Goal: Communication & Community: Connect with others

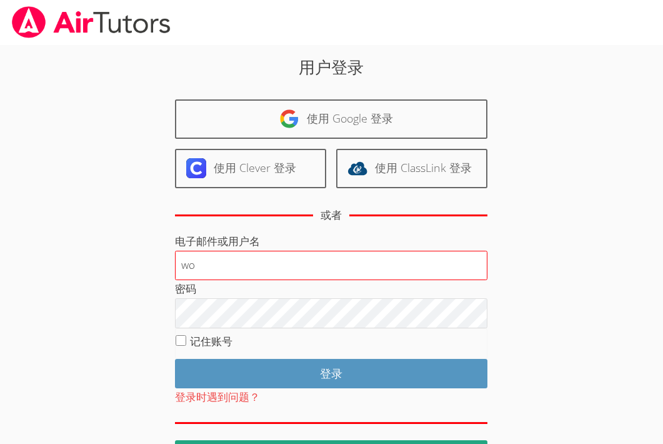
type input "wongjane1216@gmail.com"
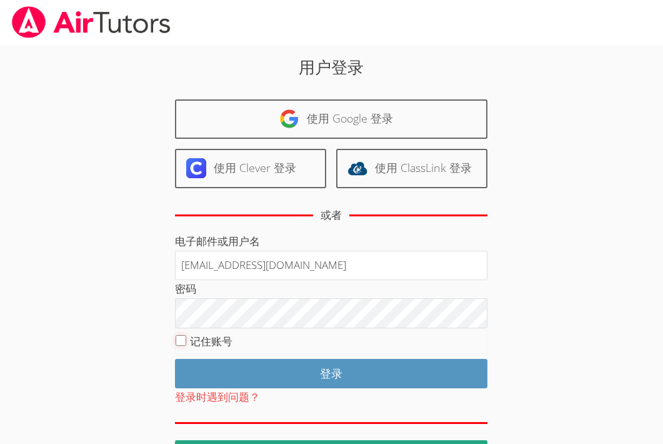
click at [180, 341] on input "记住账号" at bounding box center [181, 340] width 11 height 11
checkbox input "true"
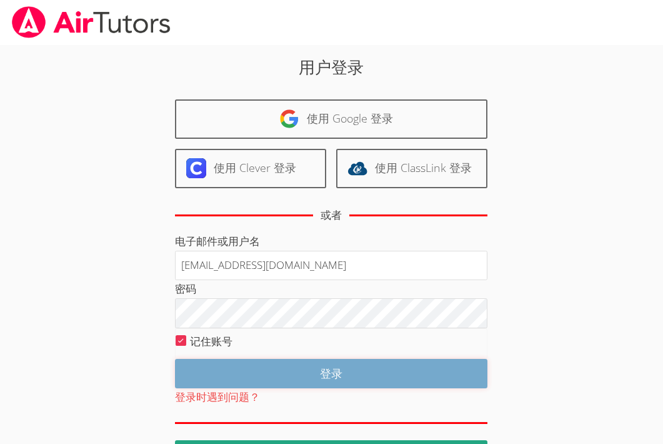
click at [274, 369] on input "登录" at bounding box center [331, 373] width 312 height 29
type input "Log in"
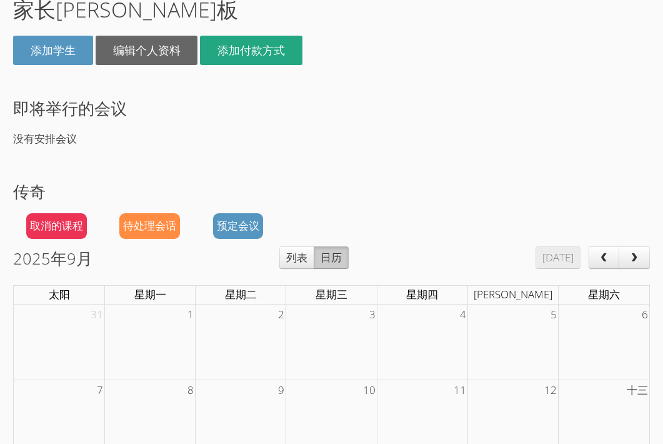
scroll to position [107, 0]
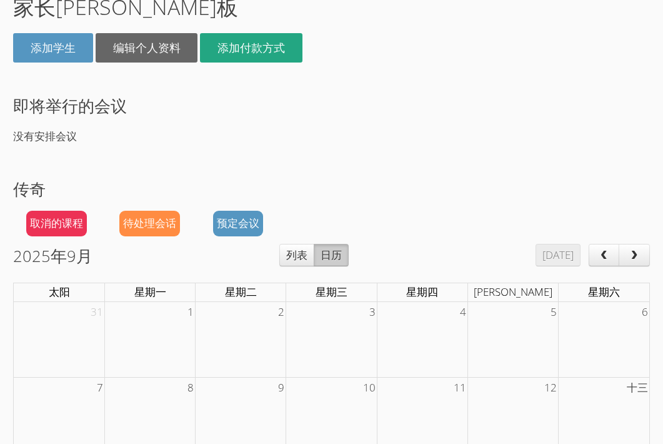
drag, startPoint x: 386, startPoint y: 307, endPoint x: 408, endPoint y: 450, distance: 144.9
click at [408, 336] on html "原文 请对此翻译评分 您的反馈将用于改进谷歌翻译 家 学生 导师 消息 计费 退出秦 登录成功 家长仪表板 添加学生 编辑个人资料 添加付款方式 即将举行的会…" at bounding box center [331, 115] width 663 height 444
drag, startPoint x: 642, startPoint y: 166, endPoint x: 613, endPoint y: 157, distance: 30.8
click at [613, 157] on div "登录成功 家长仪表板 添加学生 编辑个人资料 添加付款方式 即将举行的会议 没有安排会议 传奇 取消的课程 待处理会话 预定会议 2025年9月 今天 列表 …" at bounding box center [331, 345] width 663 height 815
click at [659, 396] on div "登录成功 家长仪表板 添加学生 编辑个人资料 添加付款方式 即将举行的会议 没有安排会议 传奇 取消的课程 待处理会话 预定会议 2025年9月 今天 列表 …" at bounding box center [331, 345] width 663 height 815
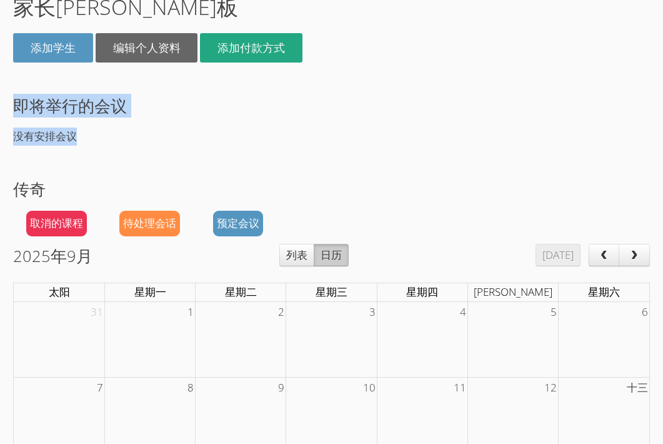
drag, startPoint x: 569, startPoint y: 74, endPoint x: 569, endPoint y: 129, distance: 55.0
click at [569, 129] on div "登录成功 家长仪表板 添加学生 编辑个人资料 添加付款方式 即将举行的会议 没有安排会议 传奇 取消的课程 待处理会话 预定会议 2025年9月 今天 列表 …" at bounding box center [331, 345] width 663 height 815
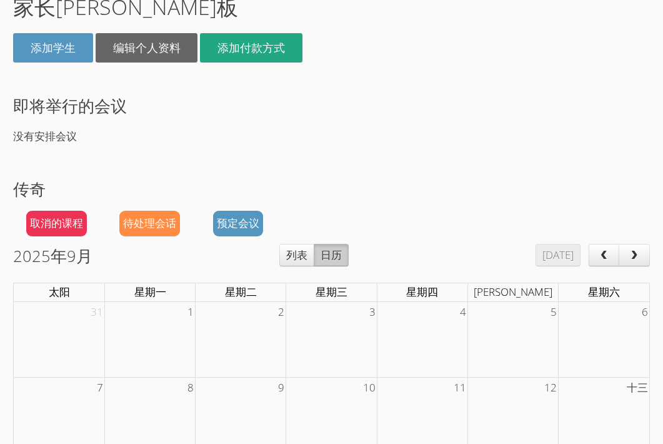
click at [569, 130] on p "没有安排会议" at bounding box center [331, 136] width 637 height 18
drag, startPoint x: 559, startPoint y: 65, endPoint x: 559, endPoint y: 74, distance: 8.7
click at [559, 75] on div "登录成功 家长仪表板 添加学生 编辑个人资料 添加付款方式 即将举行的会议 没有安排会议 传奇 取消的课程 待处理会话 预定会议 2025年9月 今天 列表 …" at bounding box center [331, 345] width 663 height 815
click at [559, 74] on div "登录成功 家长仪表板 添加学生 编辑个人资料 添加付款方式 即将举行的会议 没有安排会议 传奇 取消的课程 待处理会话 预定会议 2025年9月 今天 列表 …" at bounding box center [331, 345] width 663 height 815
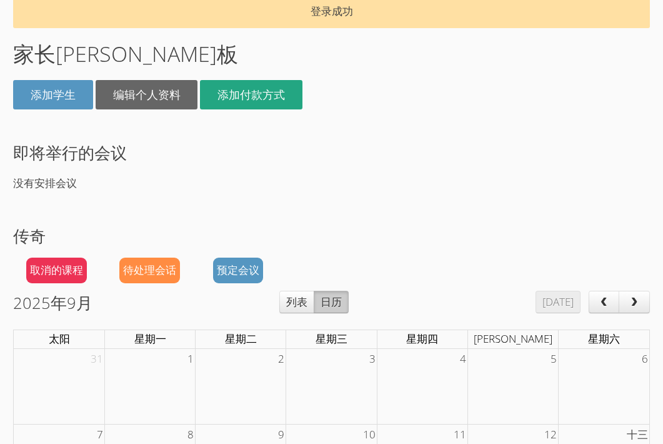
scroll to position [36, 0]
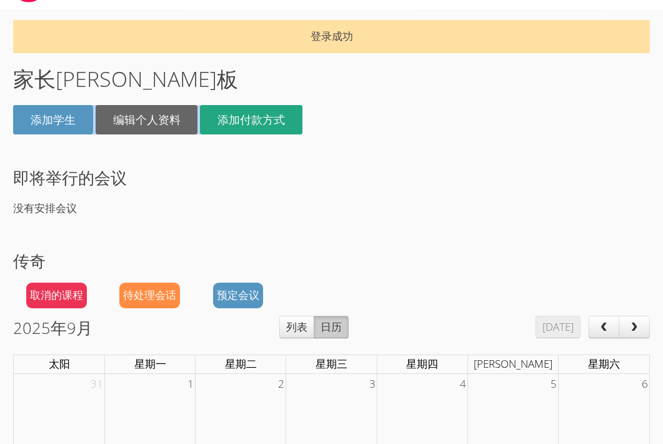
drag, startPoint x: 657, startPoint y: 126, endPoint x: 655, endPoint y: 90, distance: 35.7
click at [655, 91] on div "登录成功 家长仪表板 添加学生 编辑个人资料 添加付款方式 即将举行的会议 没有安排会议 传奇 取消的课程 待处理会话 预定会议 2025年9月 今天 列表 …" at bounding box center [331, 417] width 663 height 815
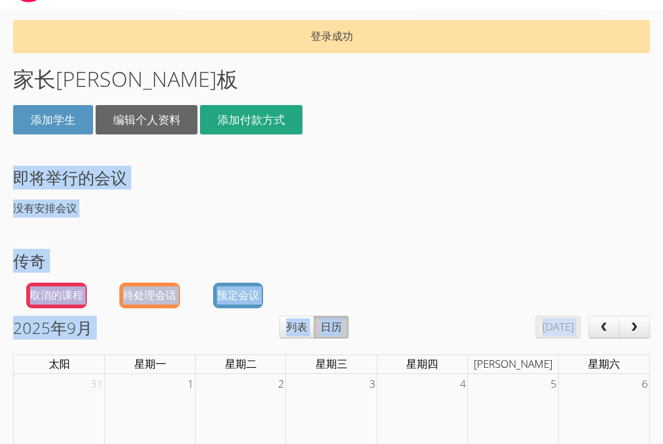
drag, startPoint x: 651, startPoint y: 159, endPoint x: 662, endPoint y: 127, distance: 33.8
click at [662, 127] on html "原文 请对此翻译评分 您的反馈将用于改进谷歌翻译 家 学生 导师 消息 计费 退出秦 登录成功 家长仪表板 添加学生 编辑个人资料 添加付款方式 即将举行的会…" at bounding box center [331, 186] width 663 height 444
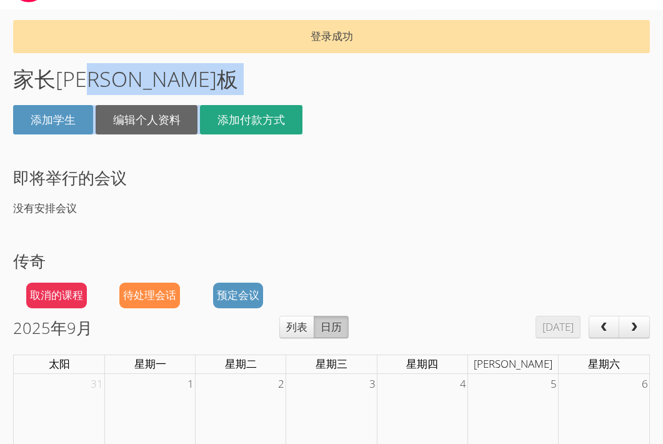
drag, startPoint x: 661, startPoint y: 126, endPoint x: 648, endPoint y: 78, distance: 49.9
click at [648, 78] on div "登录成功 家长仪表板 添加学生 编辑个人资料 添加付款方式 即将举行的会议 没有安排会议 传奇 取消的课程 待处理会话 预定会议 2025年9月 今天 列表 …" at bounding box center [331, 417] width 663 height 815
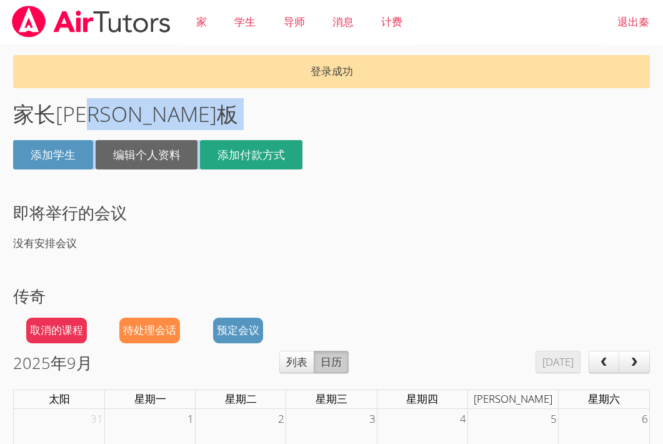
scroll to position [0, 0]
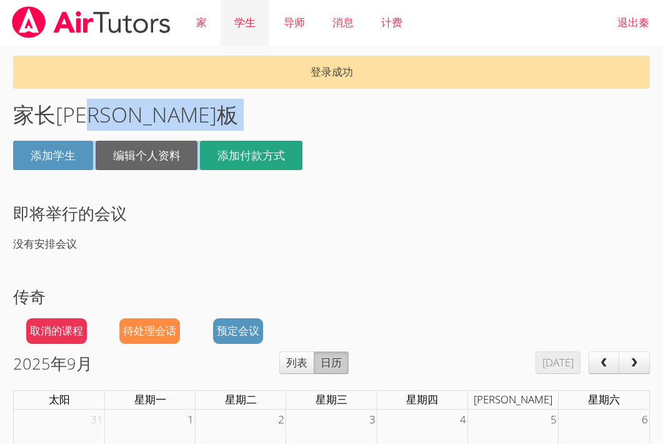
click at [247, 24] on font "学生" at bounding box center [244, 22] width 21 height 14
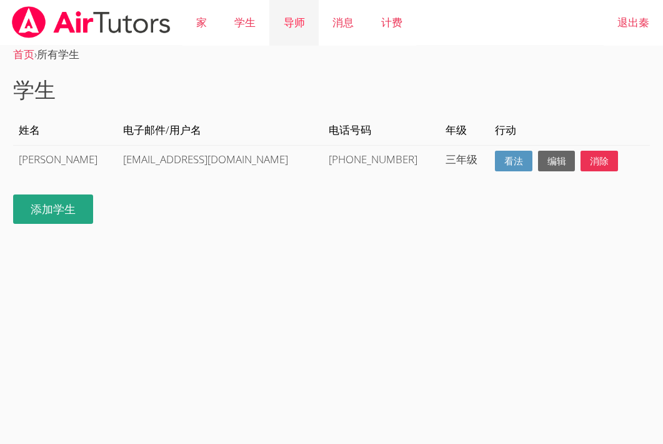
click at [284, 26] on font "导师" at bounding box center [294, 22] width 21 height 14
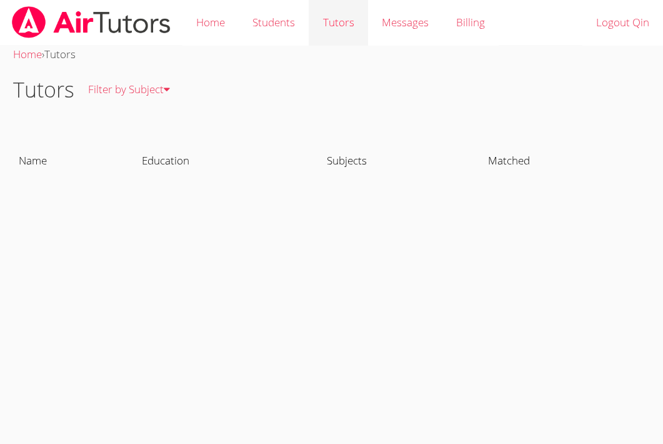
click at [341, 18] on link "Tutors" at bounding box center [338, 23] width 59 height 46
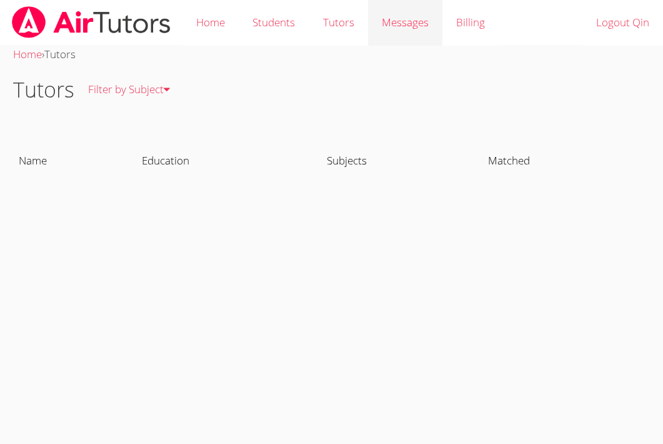
click at [391, 27] on span "Messages" at bounding box center [405, 22] width 47 height 14
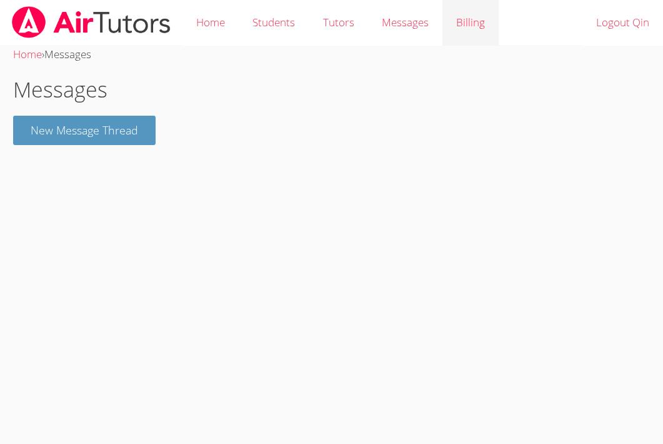
click at [456, 26] on link "Billing" at bounding box center [470, 23] width 56 height 46
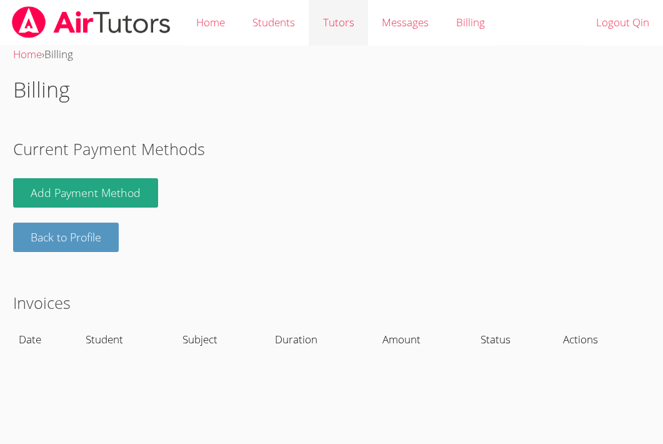
click at [337, 27] on link "Tutors" at bounding box center [338, 23] width 59 height 46
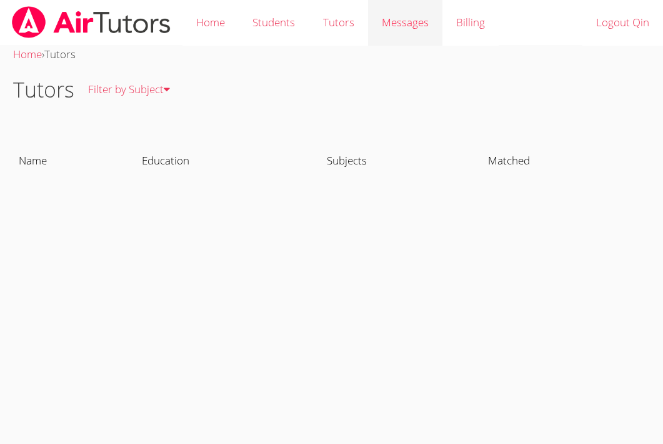
click at [404, 23] on span "Messages" at bounding box center [405, 22] width 47 height 14
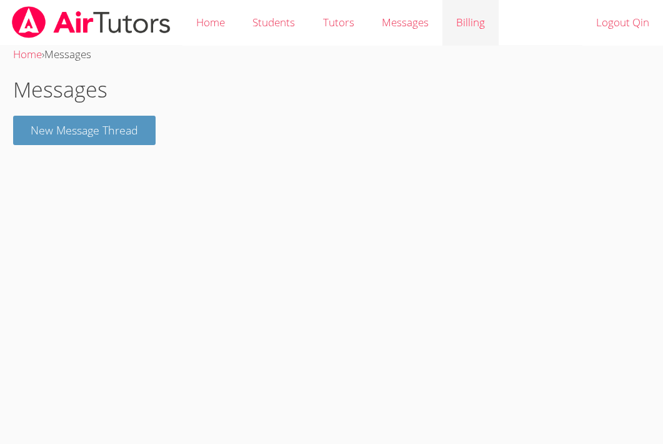
click at [457, 24] on link "Billing" at bounding box center [470, 23] width 56 height 46
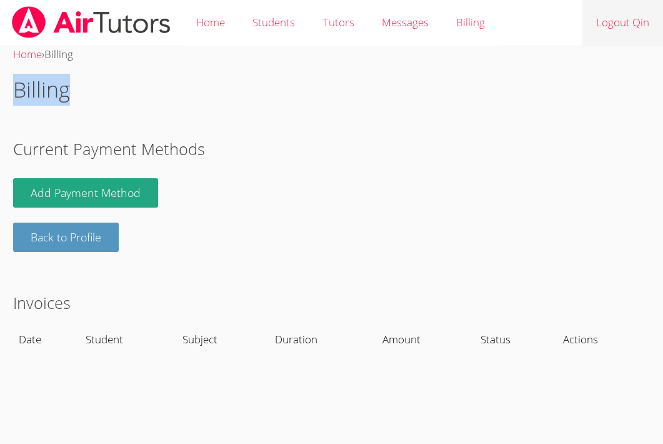
drag, startPoint x: 656, startPoint y: 96, endPoint x: 639, endPoint y: 41, distance: 57.5
click at [639, 41] on div "Home Students Tutors Messages Billing Logout Qin Home › Billing Billing Current…" at bounding box center [331, 23] width 663 height 46
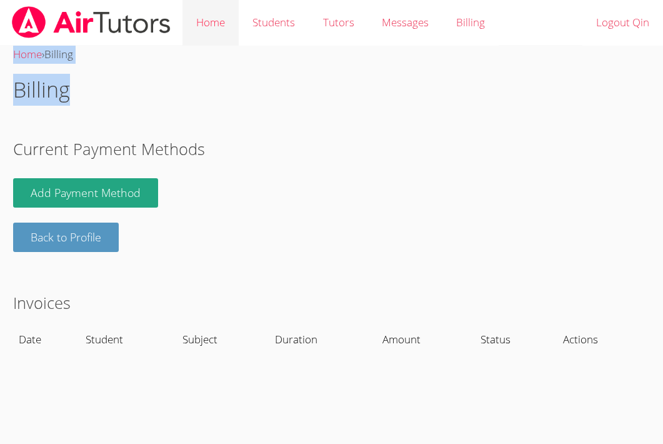
click at [219, 23] on link "Home" at bounding box center [210, 23] width 56 height 46
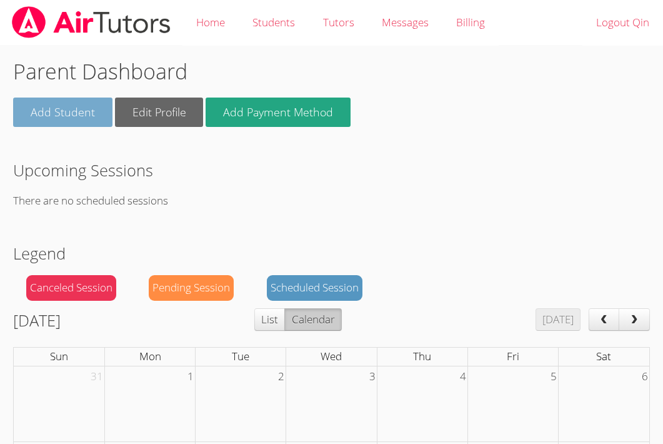
click at [81, 116] on link "Add Student" at bounding box center [62, 111] width 99 height 29
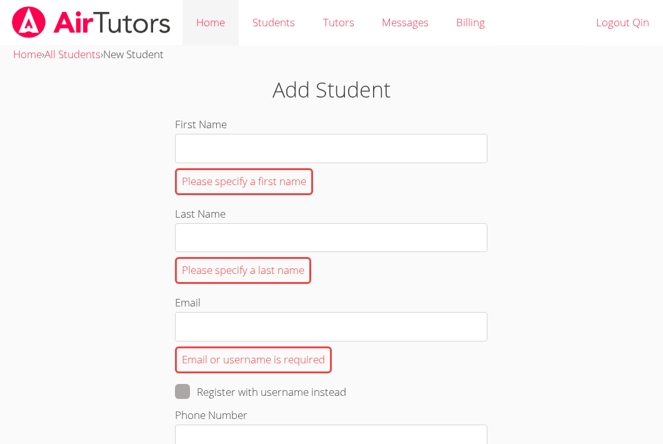
click at [208, 27] on link "Home" at bounding box center [210, 23] width 56 height 46
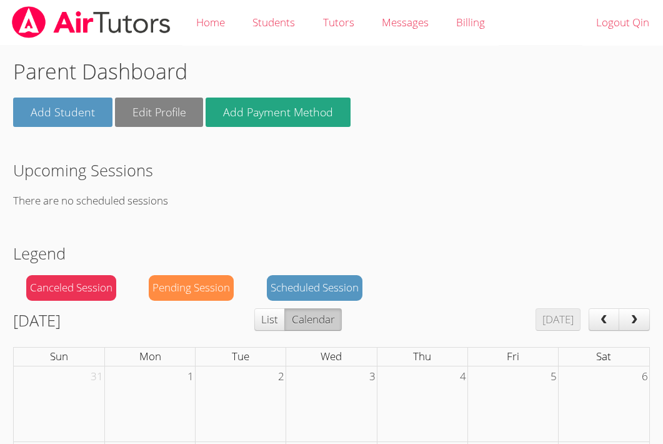
click at [162, 112] on link "Edit Profile" at bounding box center [159, 111] width 89 height 29
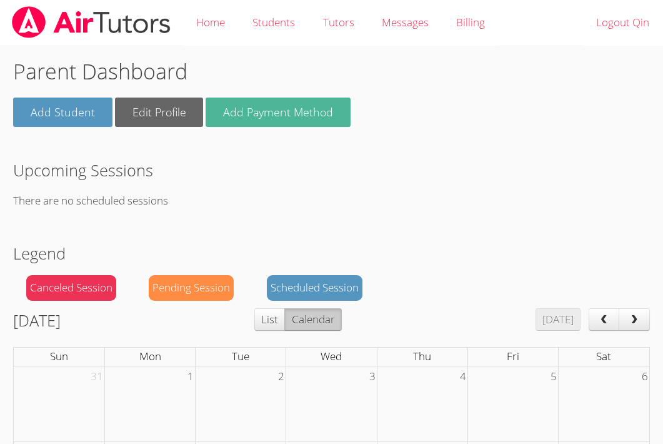
click at [249, 112] on link "Add Payment Method" at bounding box center [278, 111] width 145 height 29
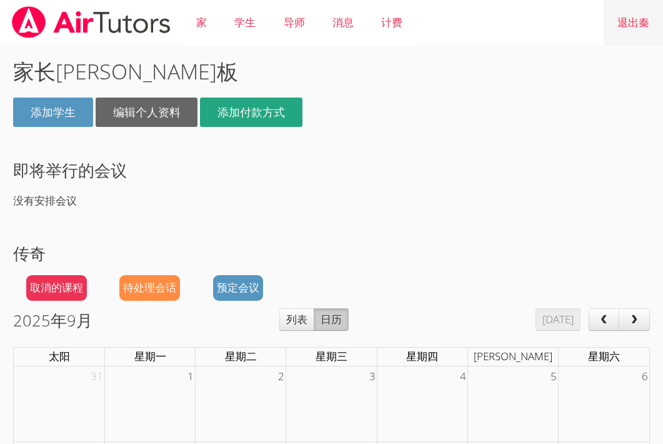
click at [624, 25] on font "退出秦" at bounding box center [633, 22] width 32 height 14
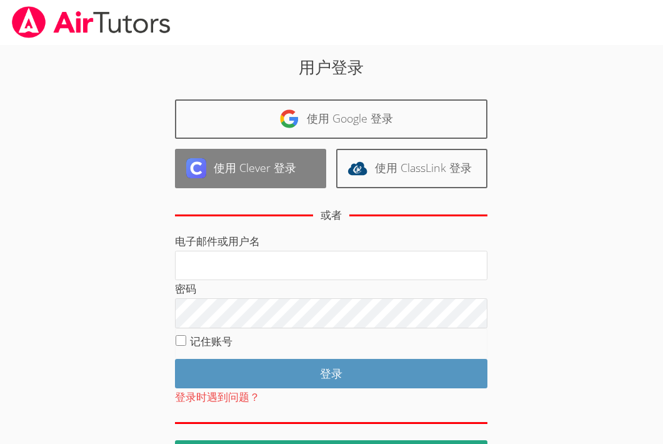
click at [274, 171] on font "使用 Clever 登录" at bounding box center [255, 167] width 82 height 15
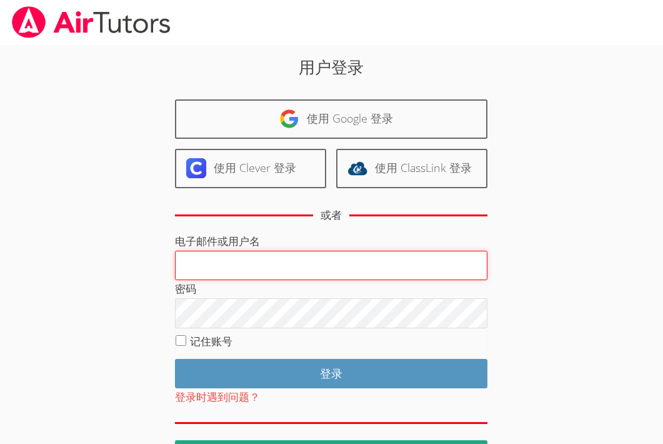
click at [280, 271] on input "电子邮件或用户名" at bounding box center [331, 266] width 312 height 30
click at [252, 265] on input "电子邮件或用户名" at bounding box center [331, 266] width 312 height 30
type input "W"
type input "w"
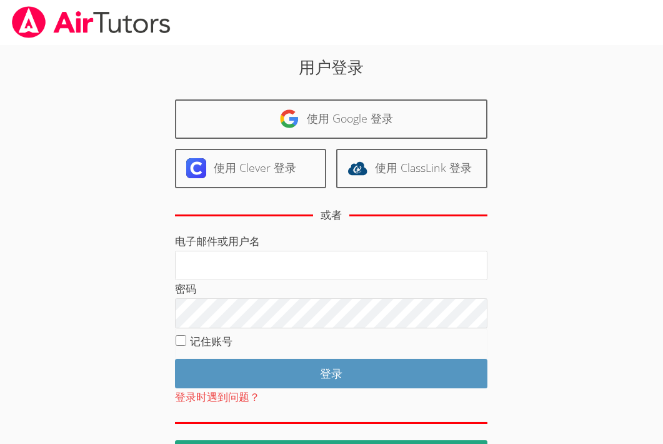
click at [642, 111] on div "用户登录 使用 Google 登录 使用 Clever 登录 使用 ClassLink 登录 或者 电子邮件或用户名 密码 记住账号 登录 登录时遇到问题？ …" at bounding box center [331, 257] width 663 height 424
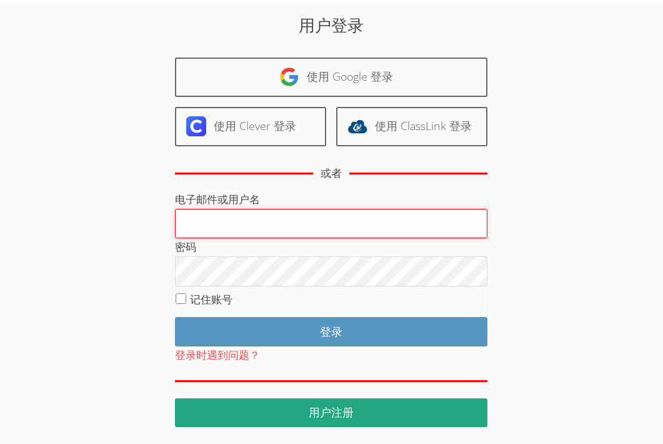
click at [221, 225] on input "电子邮件或用户名" at bounding box center [331, 224] width 312 height 30
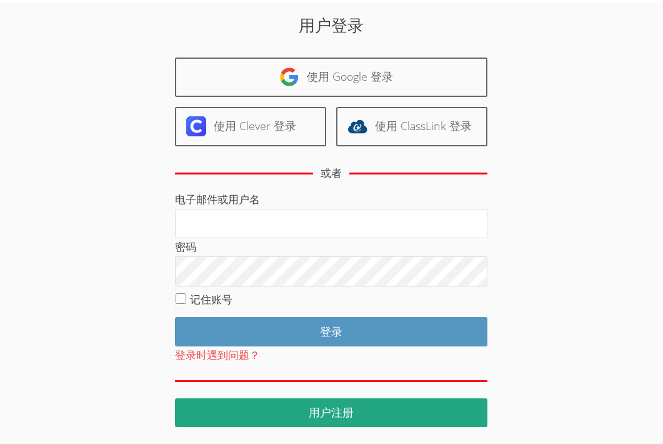
type input "wongjane1216@gmail.com"
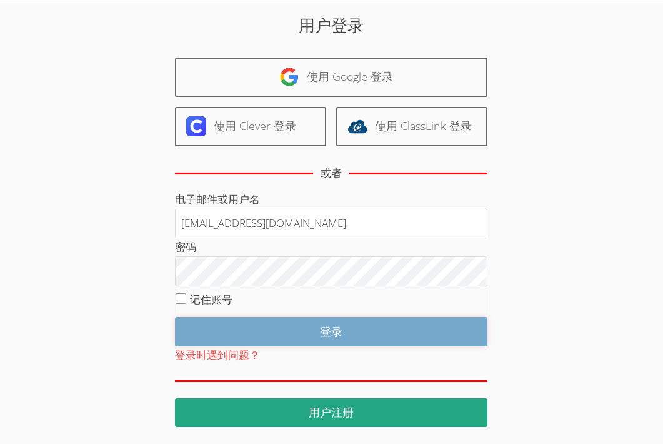
click at [384, 337] on input "登录" at bounding box center [331, 331] width 312 height 29
type input "Log in"
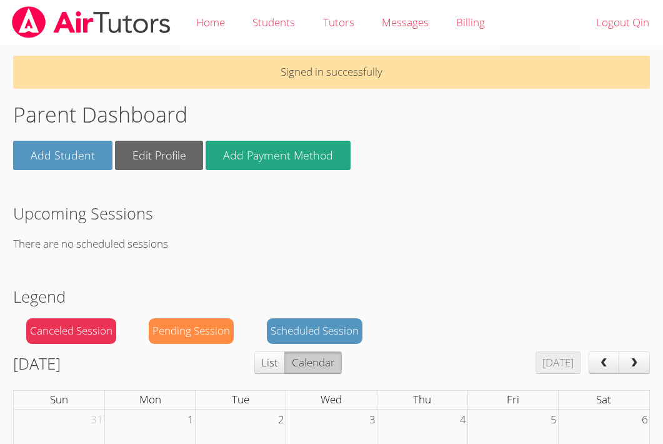
click at [307, 72] on p "Signed in successfully" at bounding box center [331, 72] width 637 height 33
click at [309, 75] on p "Signed in successfully" at bounding box center [331, 72] width 637 height 33
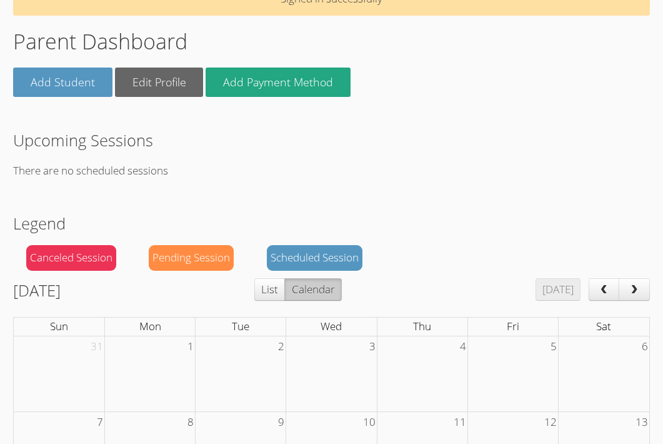
scroll to position [75, 0]
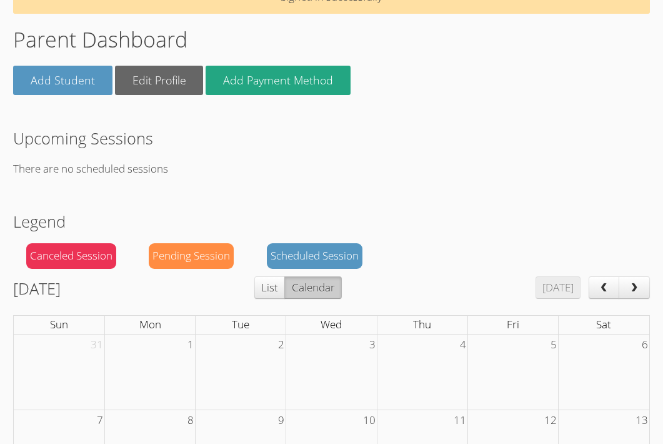
click at [347, 259] on div "Scheduled Session" at bounding box center [315, 256] width 96 height 26
click at [345, 250] on div "Scheduled Session" at bounding box center [315, 256] width 96 height 26
click at [107, 142] on h2 "Upcoming Sessions" at bounding box center [331, 138] width 637 height 24
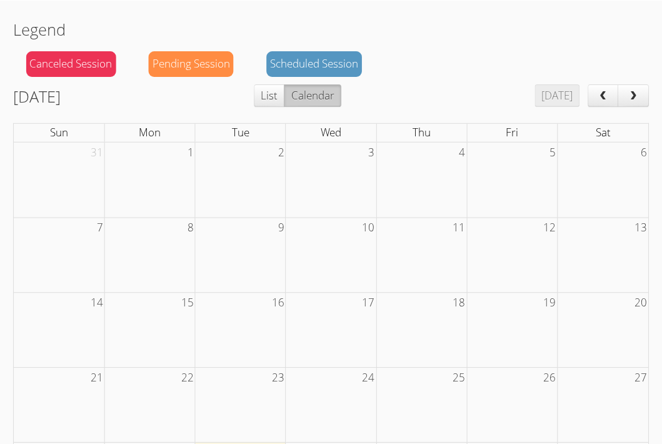
scroll to position [261, 0]
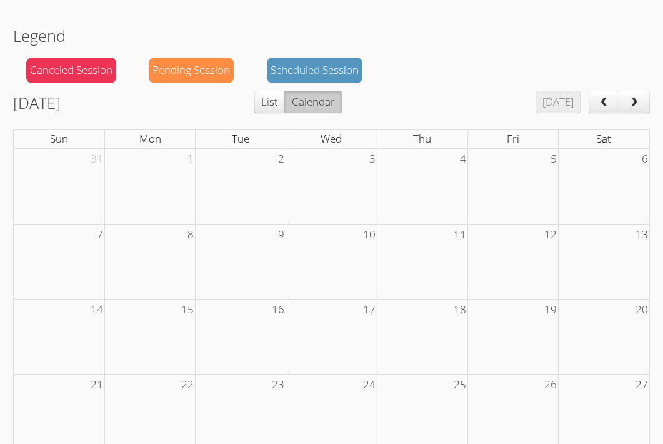
click at [341, 104] on button "Calendar" at bounding box center [312, 102] width 57 height 22
click at [285, 101] on button "List" at bounding box center [269, 102] width 31 height 22
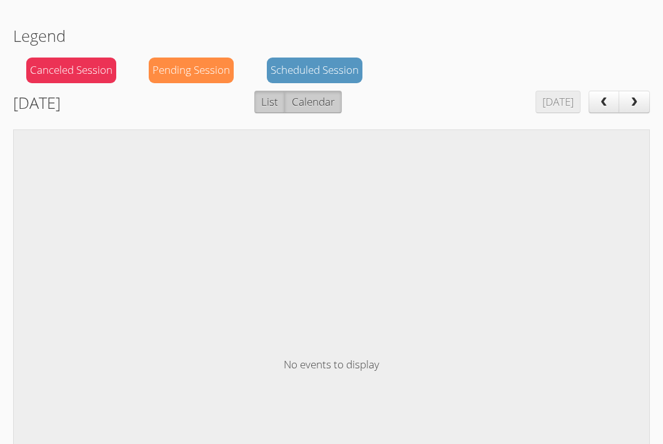
click at [339, 99] on button "Calendar" at bounding box center [312, 102] width 57 height 22
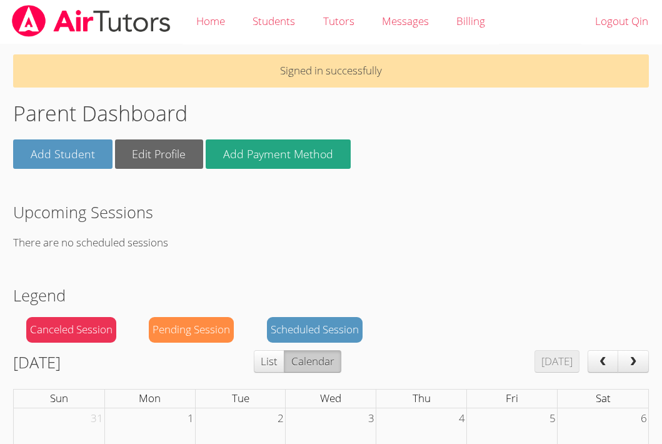
scroll to position [0, 0]
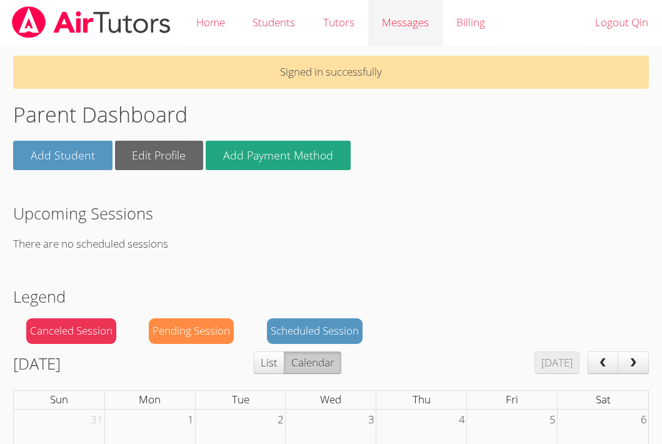
click at [399, 21] on span "Messages" at bounding box center [405, 22] width 47 height 14
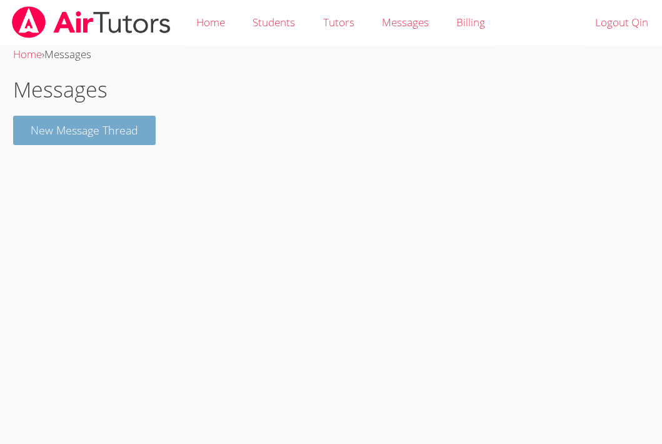
click at [84, 132] on button "New Message Thread" at bounding box center [84, 130] width 142 height 29
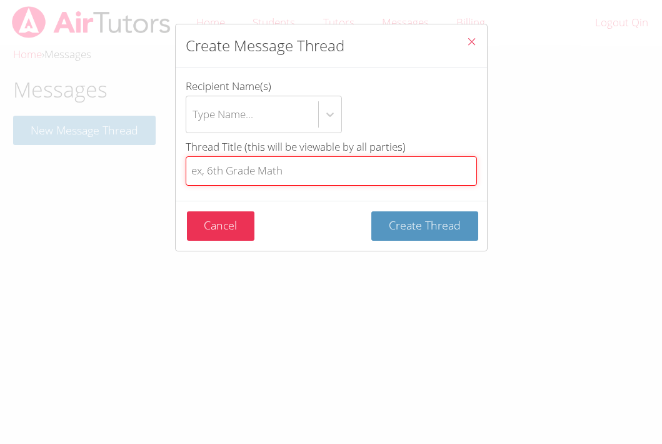
click at [312, 177] on input "Thread Title (this will be viewable by all parties)" at bounding box center [331, 170] width 291 height 29
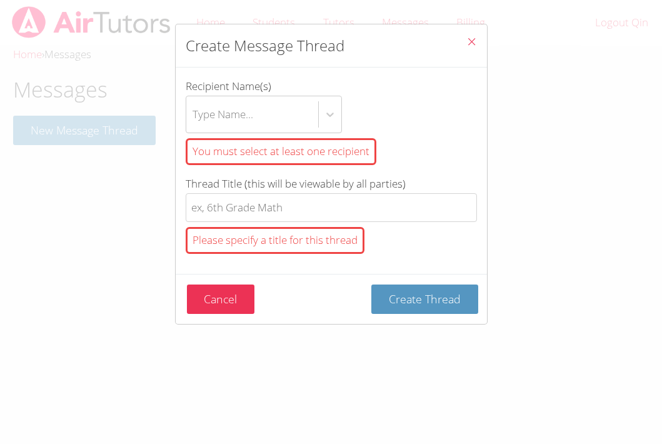
click at [473, 43] on icon "Close" at bounding box center [471, 41] width 11 height 11
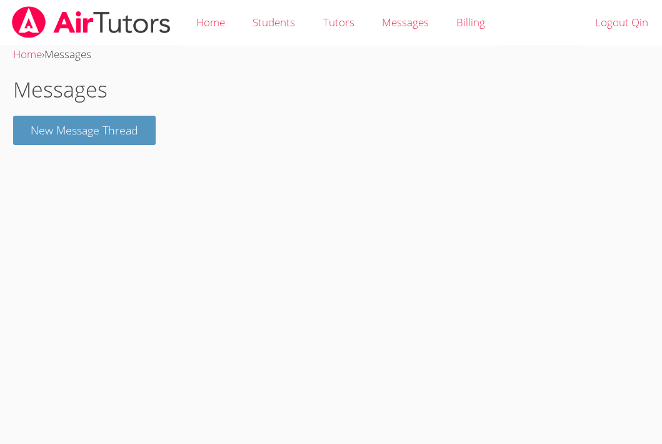
click at [119, 31] on img at bounding box center [91, 22] width 161 height 32
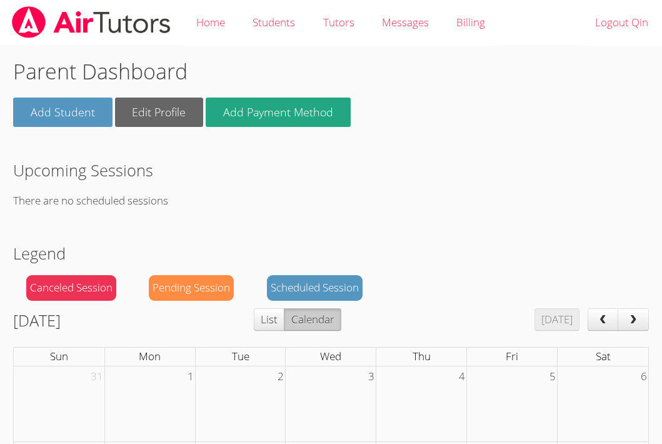
click at [124, 16] on img at bounding box center [91, 22] width 161 height 32
click at [479, 24] on link "Billing" at bounding box center [470, 23] width 56 height 46
